Goal: Information Seeking & Learning: Understand process/instructions

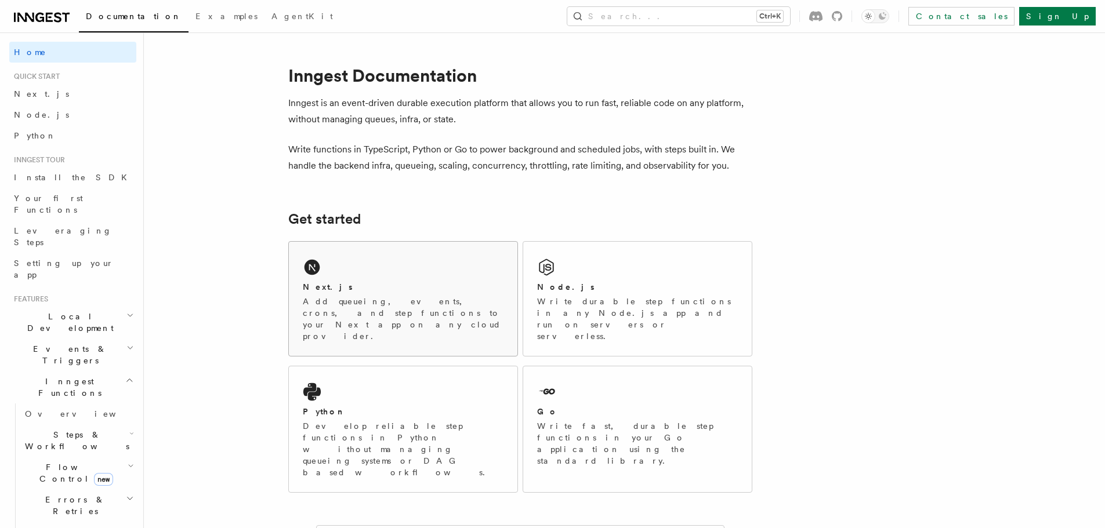
click at [372, 284] on div "Next.js" at bounding box center [403, 287] width 201 height 12
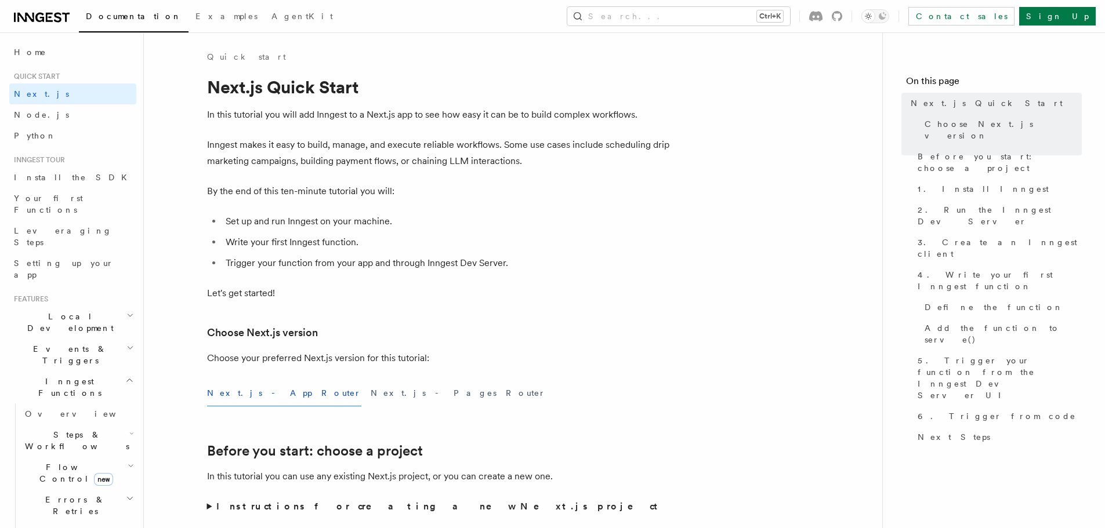
click at [599, 234] on li "Write your first Inngest function." at bounding box center [446, 242] width 449 height 16
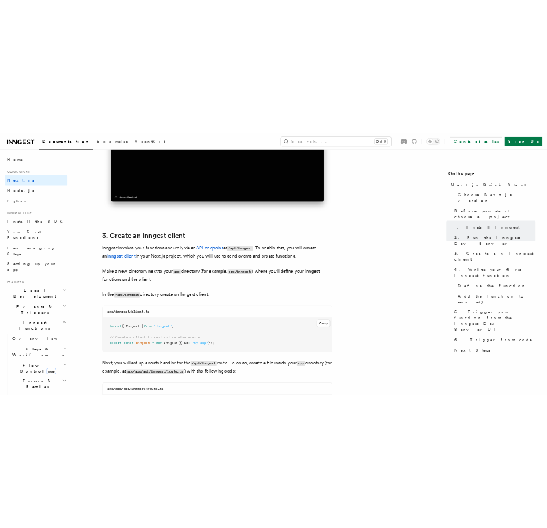
scroll to position [1334, 0]
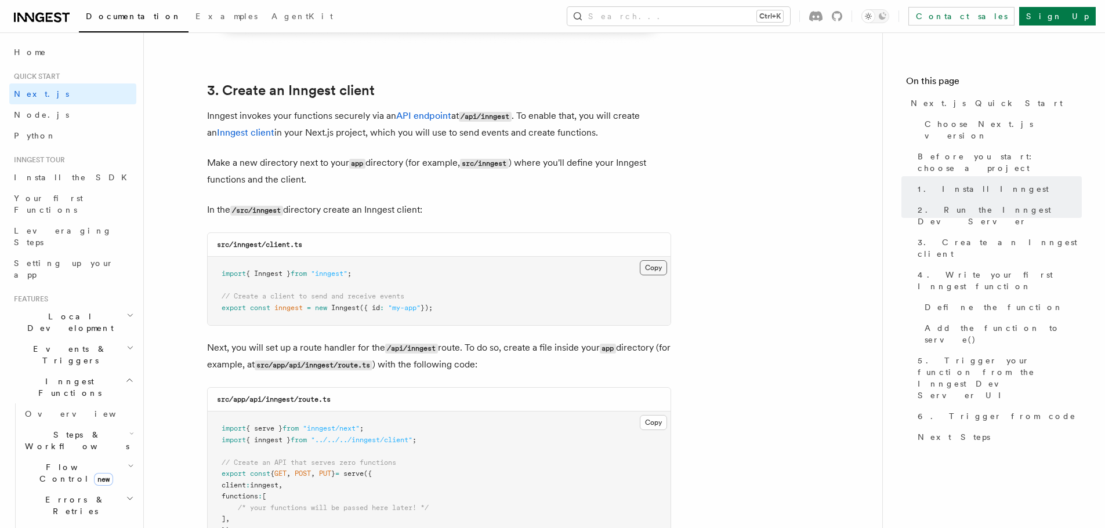
click at [646, 266] on button "Copy Copied" at bounding box center [653, 267] width 27 height 15
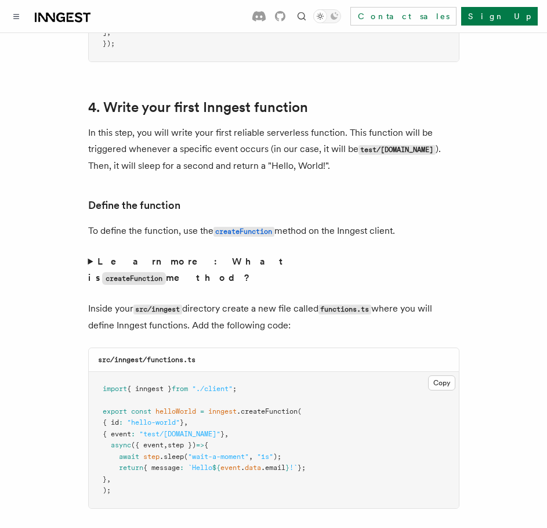
scroll to position [1856, 0]
drag, startPoint x: 104, startPoint y: 342, endPoint x: 251, endPoint y: 341, distance: 146.8
click at [251, 371] on pre "import { inngest } from "./client" ; export const helloWorld = inngest .createF…" at bounding box center [274, 439] width 370 height 136
drag, startPoint x: 226, startPoint y: 341, endPoint x: 198, endPoint y: 277, distance: 70.1
click at [198, 300] on p "Inside your src/inngest directory create a new file called functions.ts where y…" at bounding box center [273, 316] width 371 height 33
